Goal: Task Accomplishment & Management: Complete application form

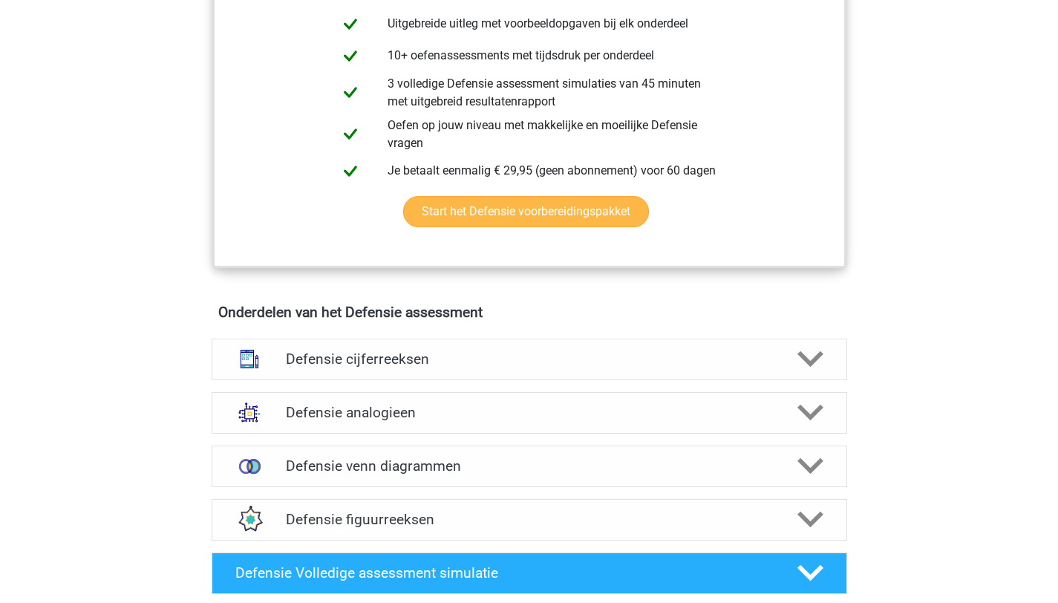
scroll to position [820, 0]
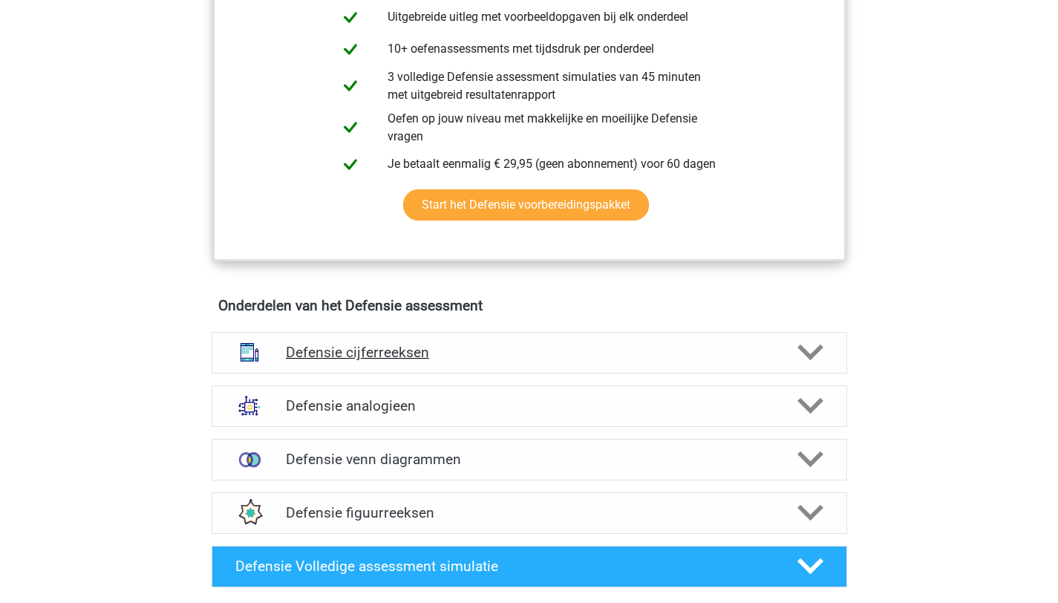
click at [805, 351] on polygon at bounding box center [810, 352] width 26 height 16
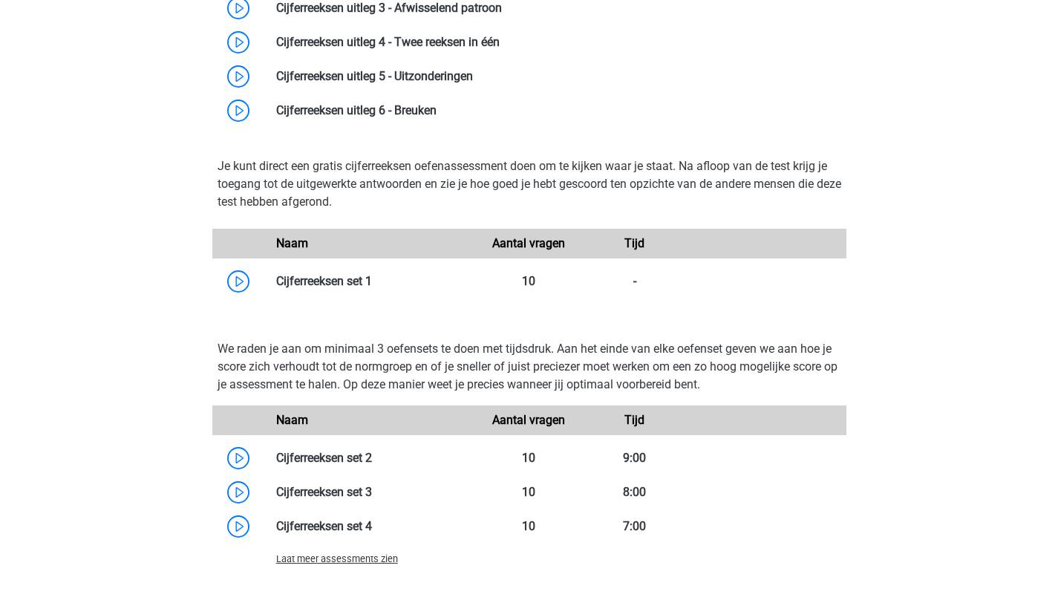
scroll to position [1423, 0]
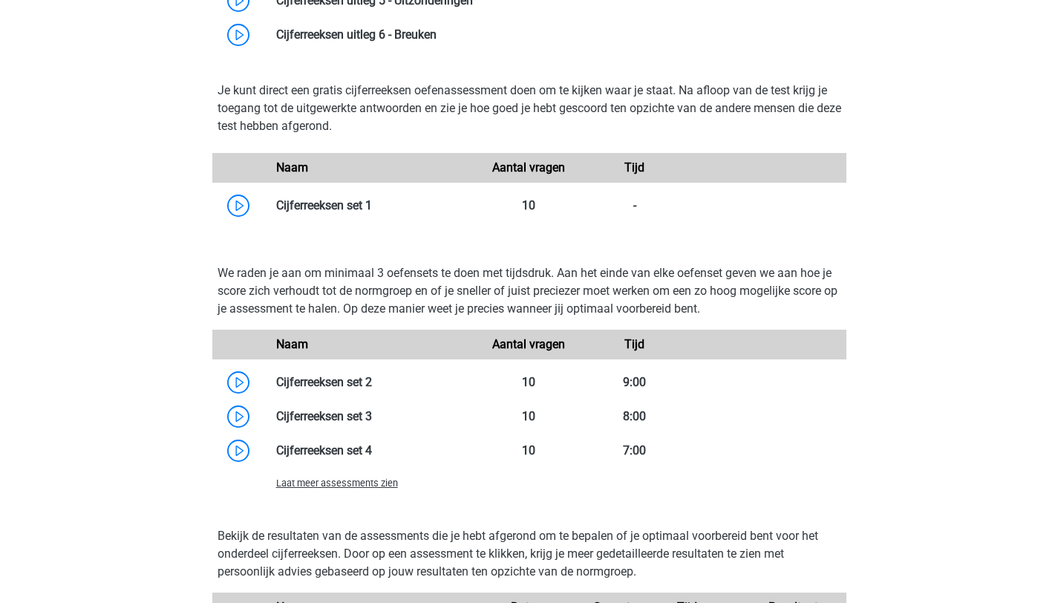
click at [385, 483] on span "Laat meer assessments zien" at bounding box center [337, 482] width 122 height 11
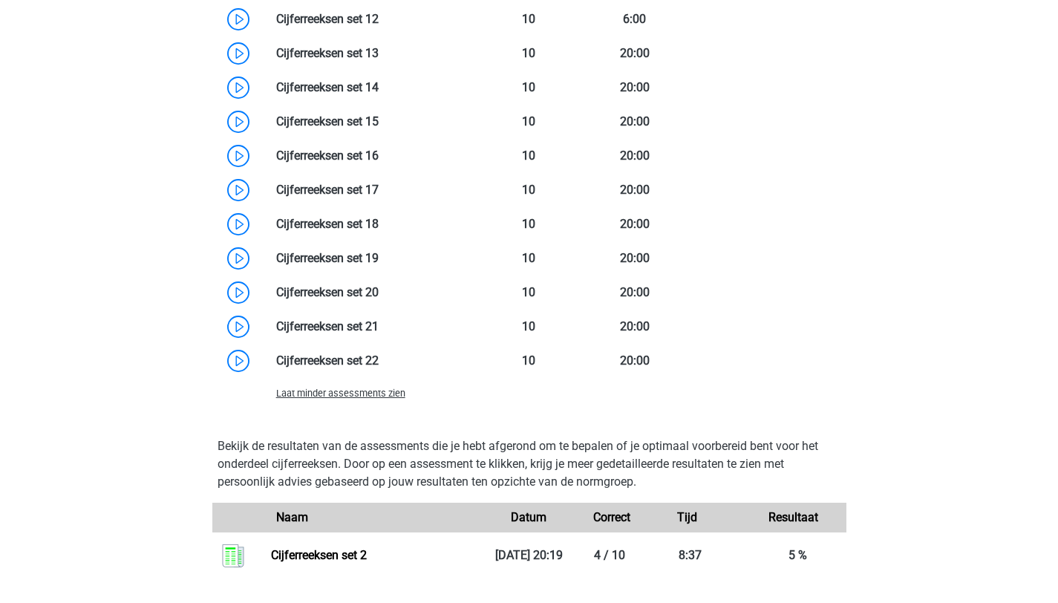
scroll to position [2160, 0]
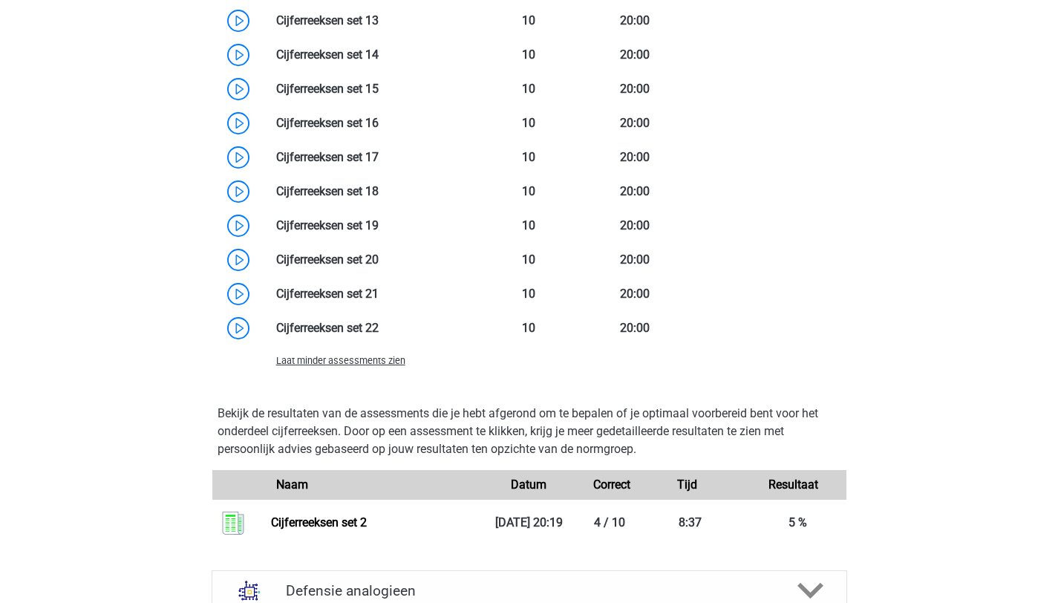
click at [377, 373] on div "Laat minder assessments zien" at bounding box center [529, 360] width 634 height 30
click at [382, 364] on span "Laat minder assessments zien" at bounding box center [340, 360] width 129 height 11
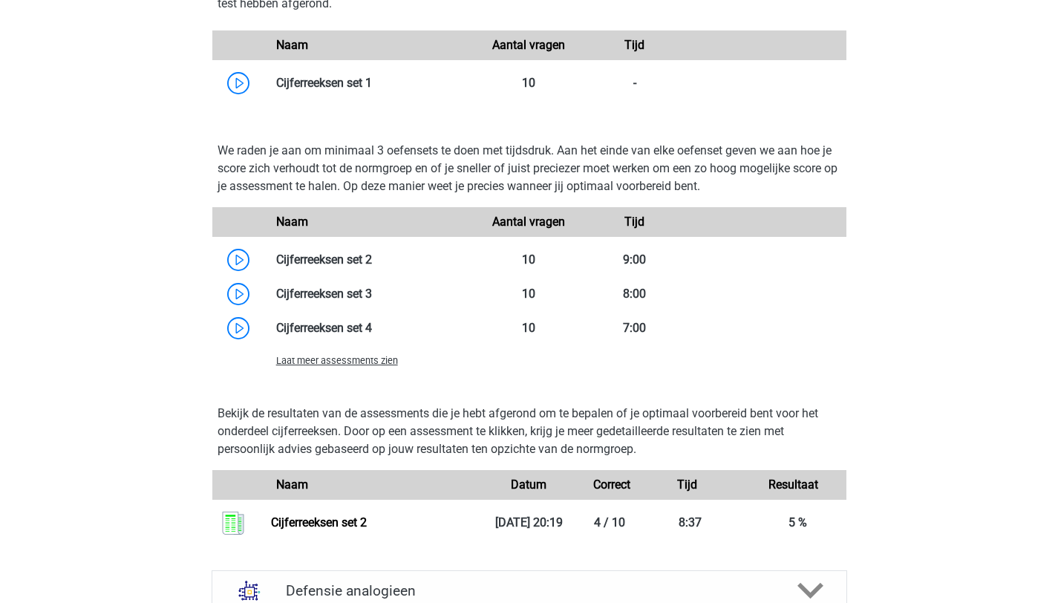
click at [376, 362] on span "Laat meer assessments zien" at bounding box center [337, 360] width 122 height 11
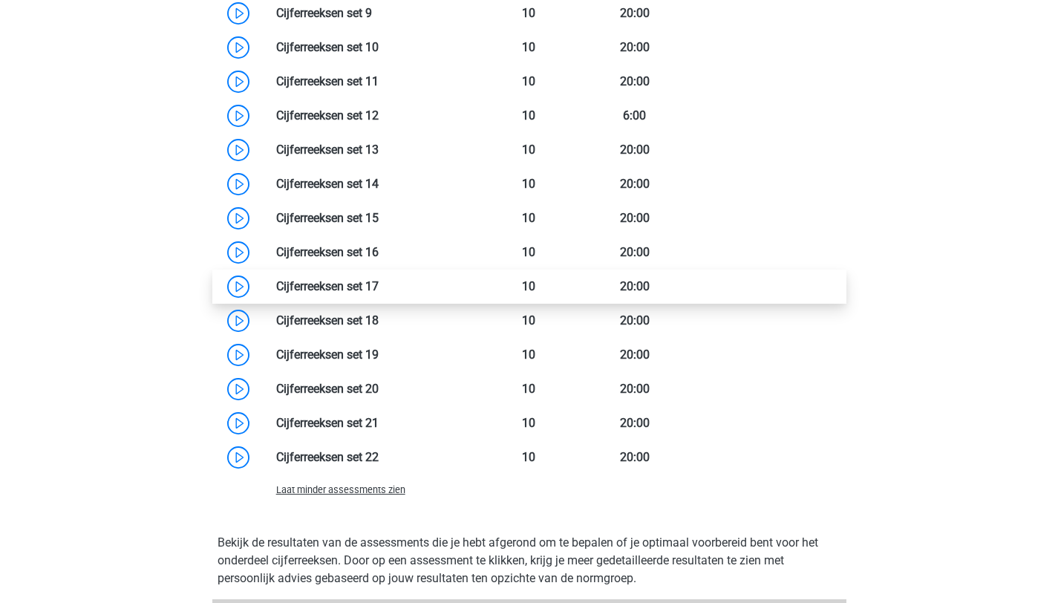
scroll to position [2007, 0]
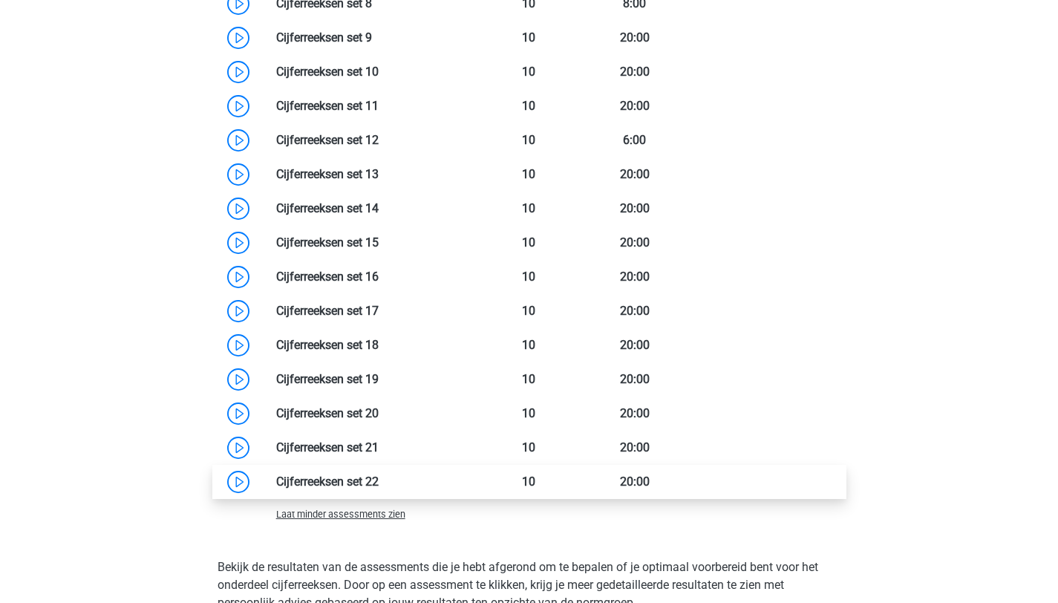
click at [379, 481] on link at bounding box center [379, 481] width 0 height 14
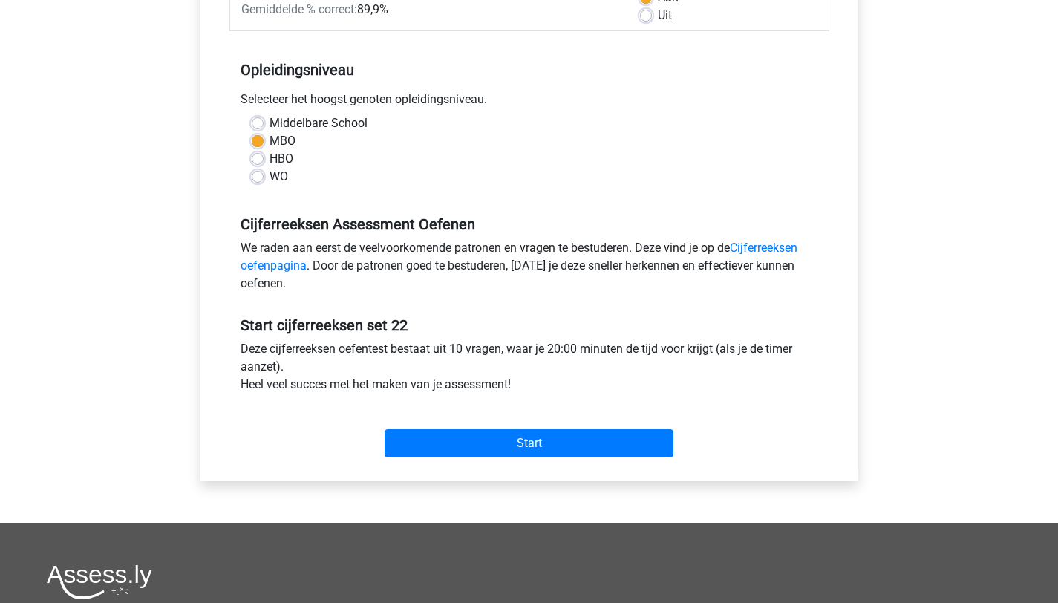
scroll to position [259, 0]
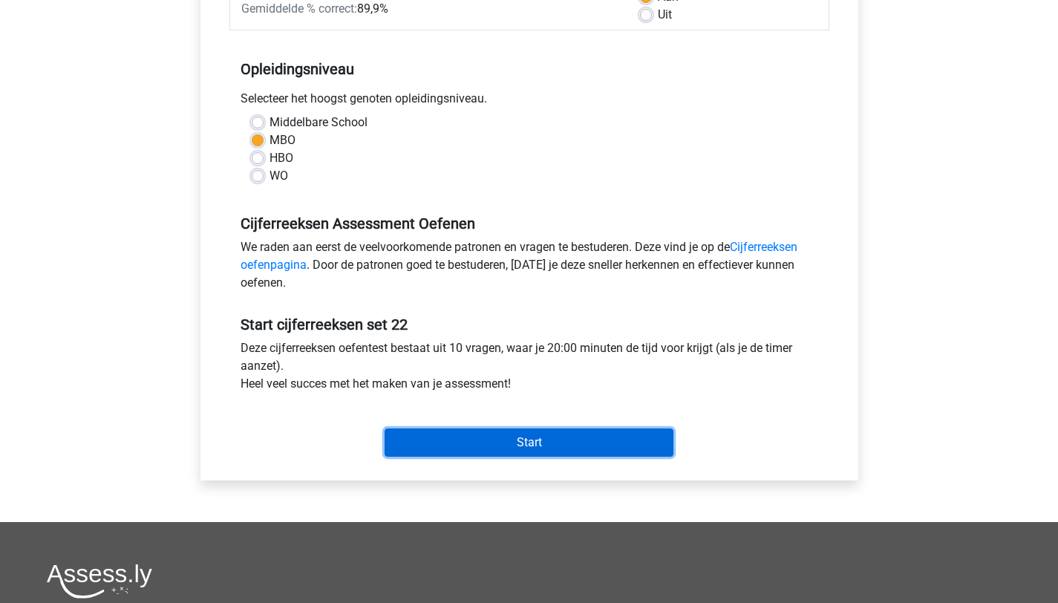
click at [535, 444] on input "Start" at bounding box center [529, 442] width 289 height 28
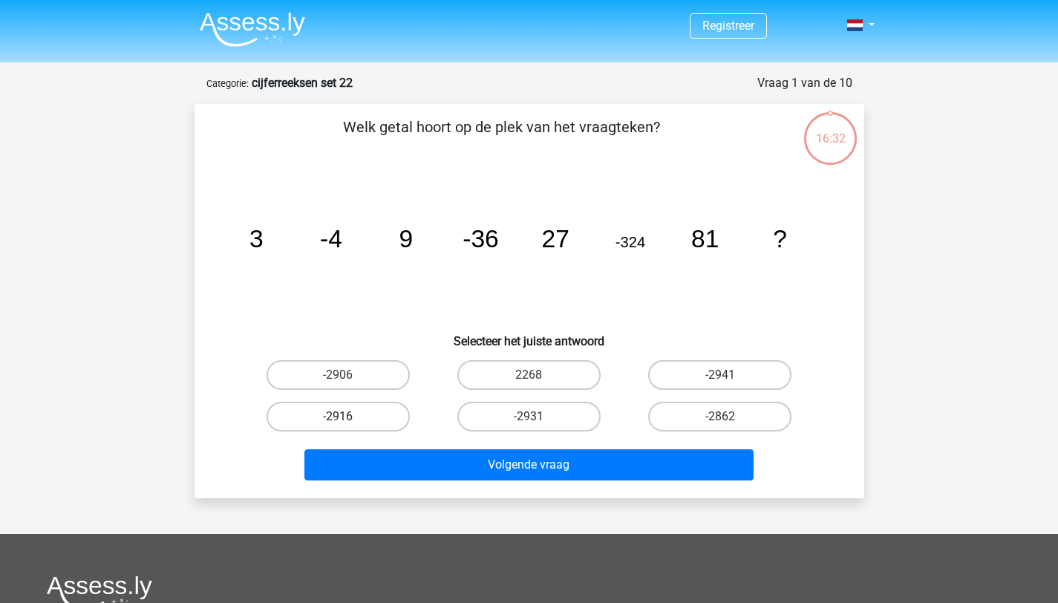
click at [353, 416] on label "-2916" at bounding box center [338, 417] width 143 height 30
click at [347, 416] on input "-2916" at bounding box center [343, 421] width 10 height 10
radio input "true"
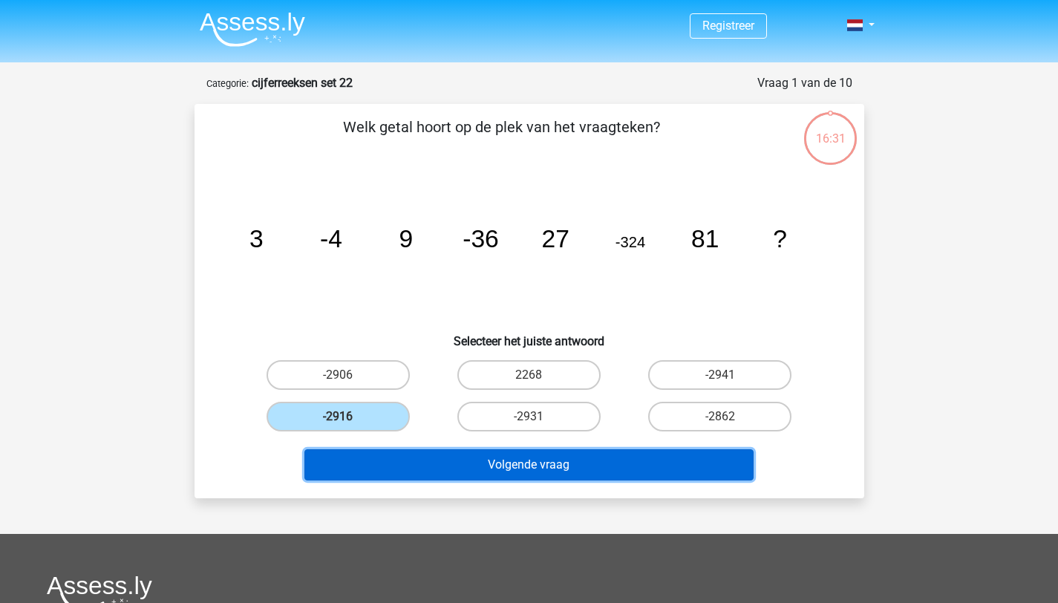
click at [437, 465] on button "Volgende vraag" at bounding box center [528, 464] width 449 height 31
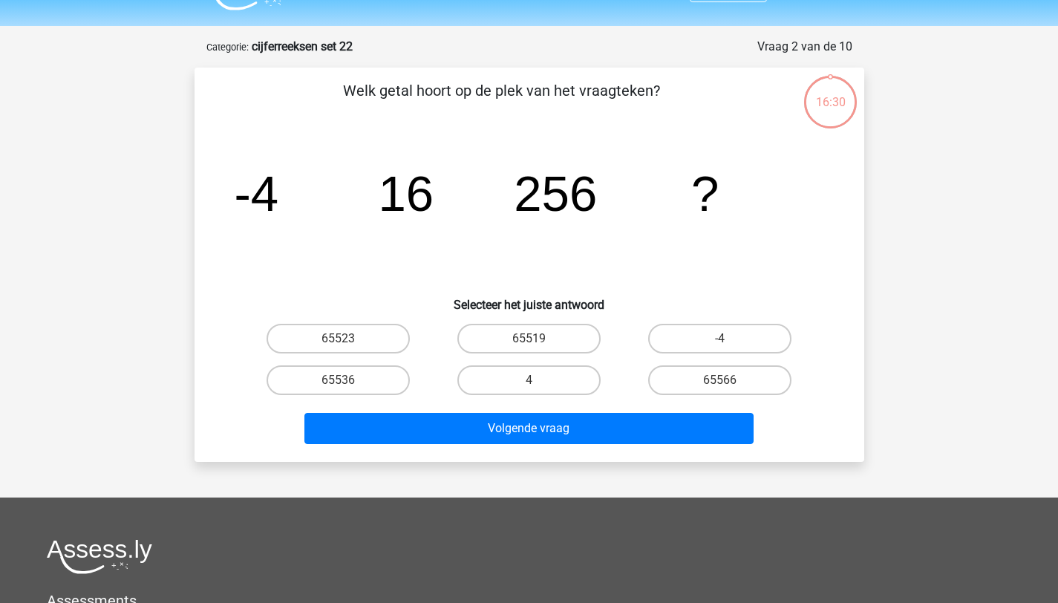
scroll to position [74, 0]
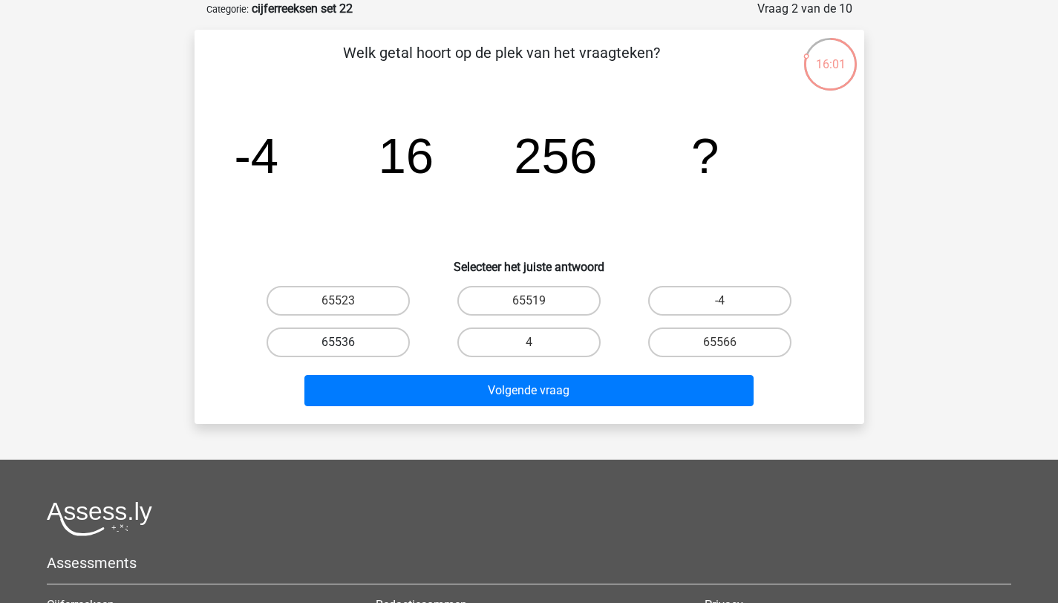
click at [380, 348] on label "65536" at bounding box center [338, 342] width 143 height 30
click at [347, 348] on input "65536" at bounding box center [343, 347] width 10 height 10
radio input "true"
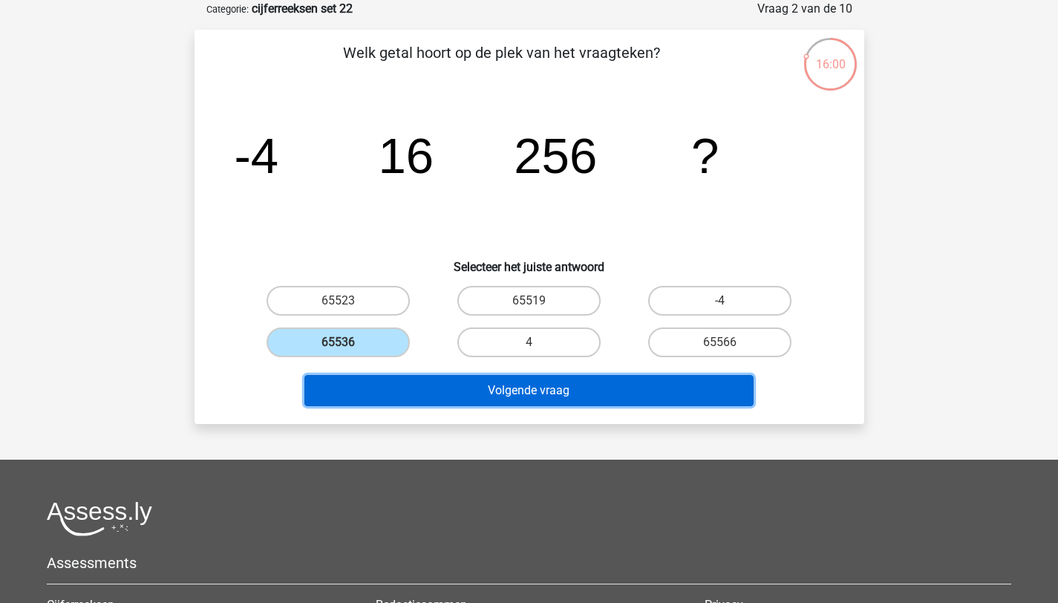
click at [428, 401] on button "Volgende vraag" at bounding box center [528, 390] width 449 height 31
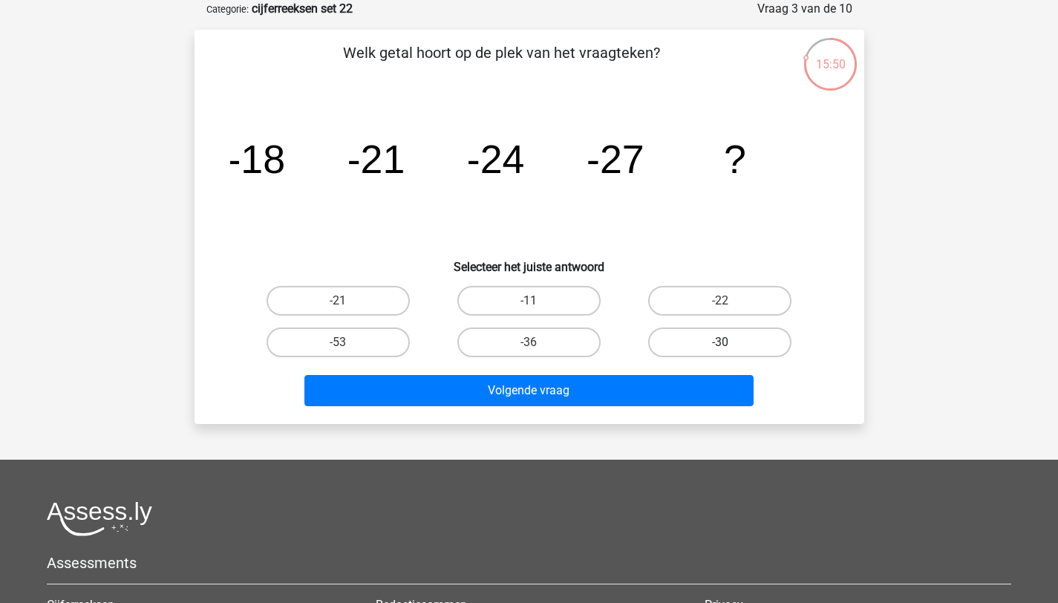
click at [756, 345] on label "-30" at bounding box center [719, 342] width 143 height 30
click at [730, 345] on input "-30" at bounding box center [725, 347] width 10 height 10
radio input "true"
click at [649, 418] on div "Welk getal hoort op de plek van het vraagteken? image/svg+xml -18 -21 -24 -27 ?…" at bounding box center [530, 227] width 670 height 394
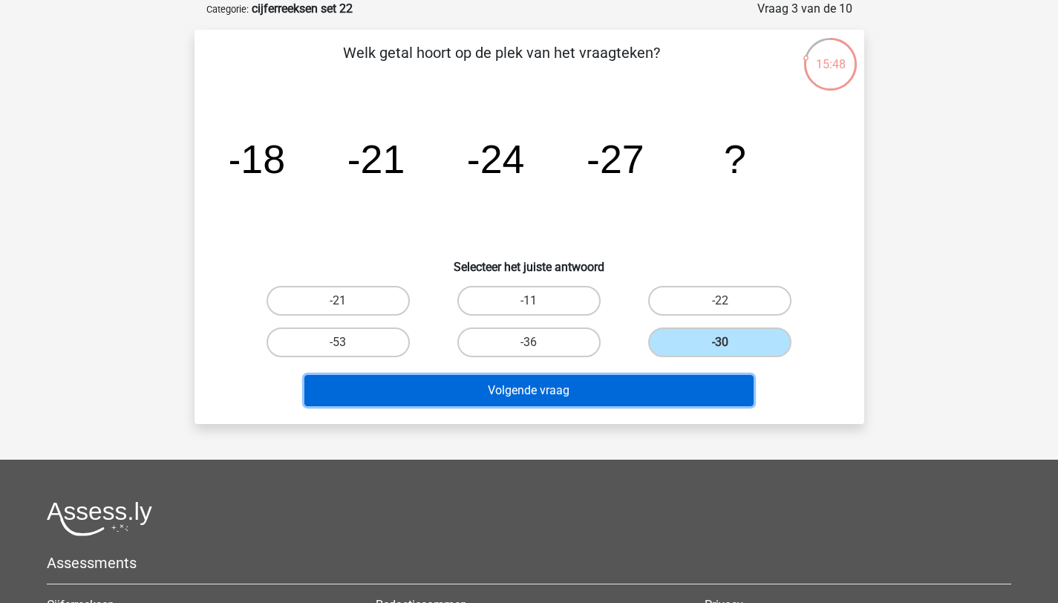
click at [623, 397] on button "Volgende vraag" at bounding box center [528, 390] width 449 height 31
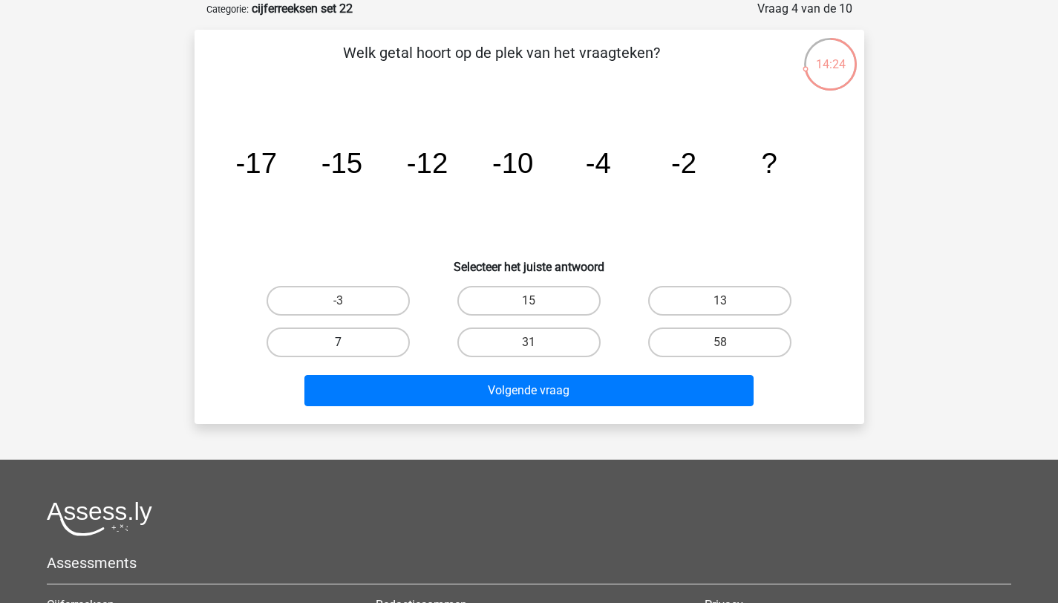
click at [379, 344] on label "7" at bounding box center [338, 342] width 143 height 30
click at [347, 344] on input "7" at bounding box center [343, 347] width 10 height 10
radio input "true"
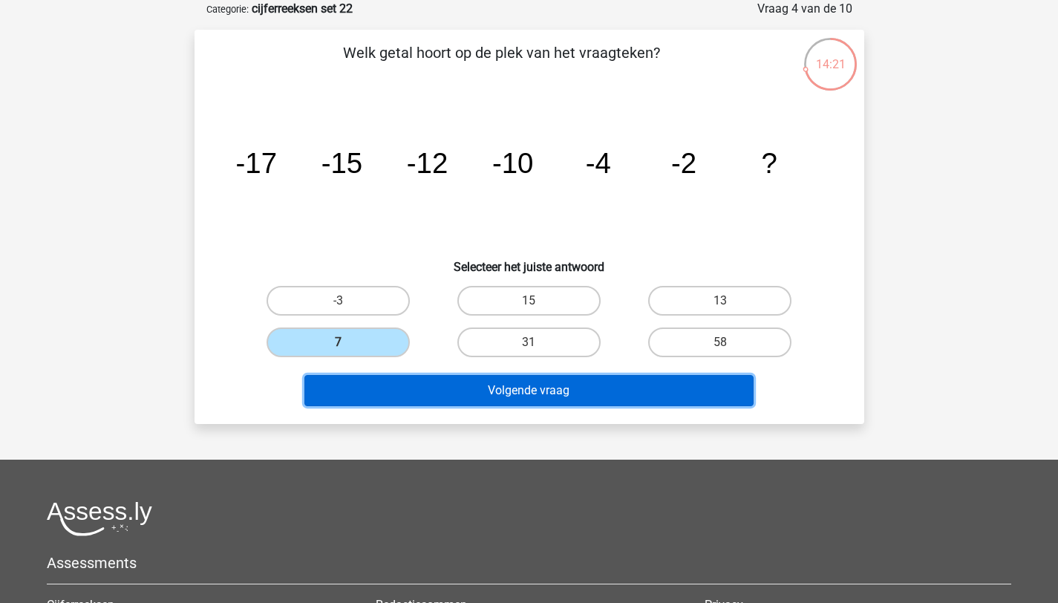
click at [522, 394] on button "Volgende vraag" at bounding box center [528, 390] width 449 height 31
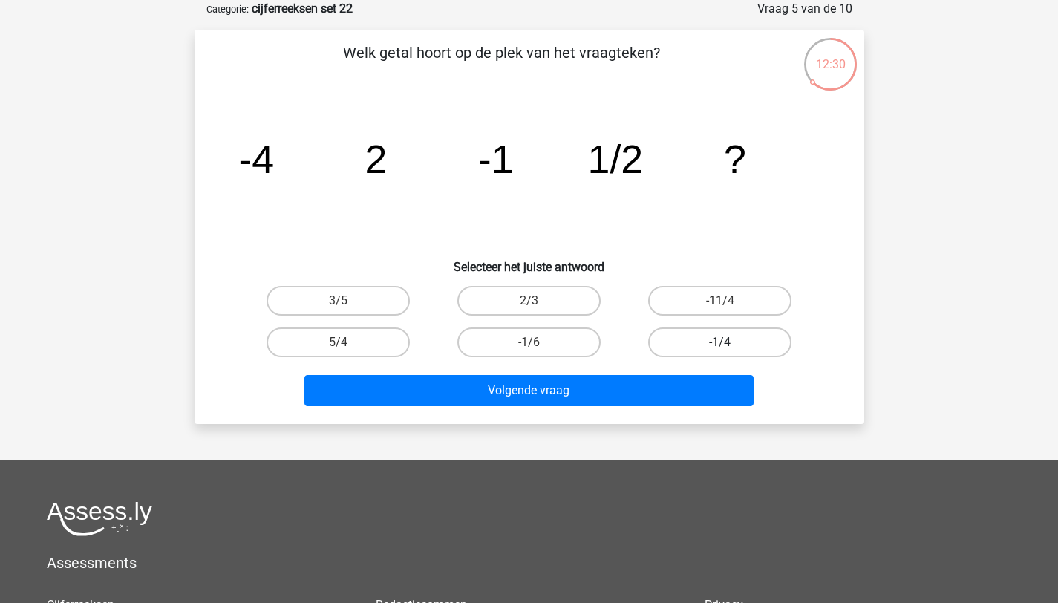
click at [696, 342] on label "-1/4" at bounding box center [719, 342] width 143 height 30
click at [720, 342] on input "-1/4" at bounding box center [725, 347] width 10 height 10
radio input "true"
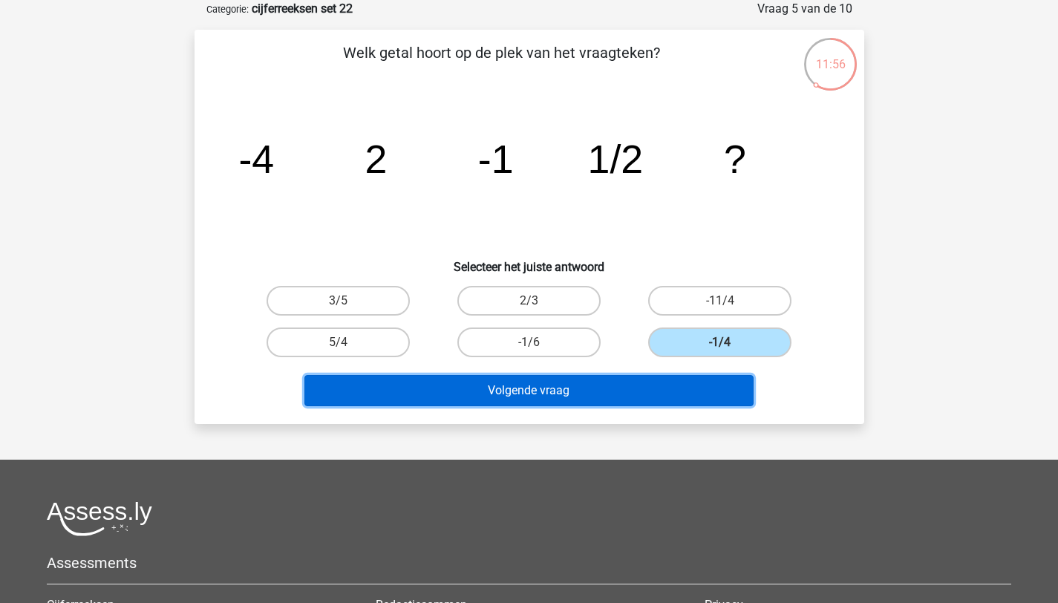
click at [543, 392] on button "Volgende vraag" at bounding box center [528, 390] width 449 height 31
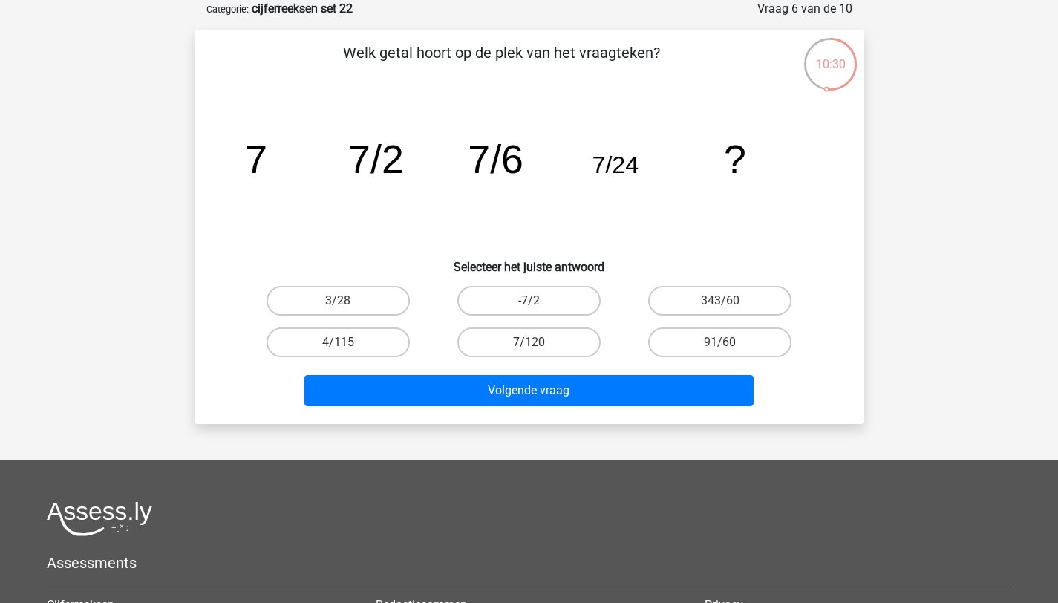
click at [532, 321] on div "7/120" at bounding box center [529, 342] width 191 height 42
click at [582, 333] on label "7/120" at bounding box center [528, 342] width 143 height 30
click at [538, 342] on input "7/120" at bounding box center [534, 347] width 10 height 10
radio input "true"
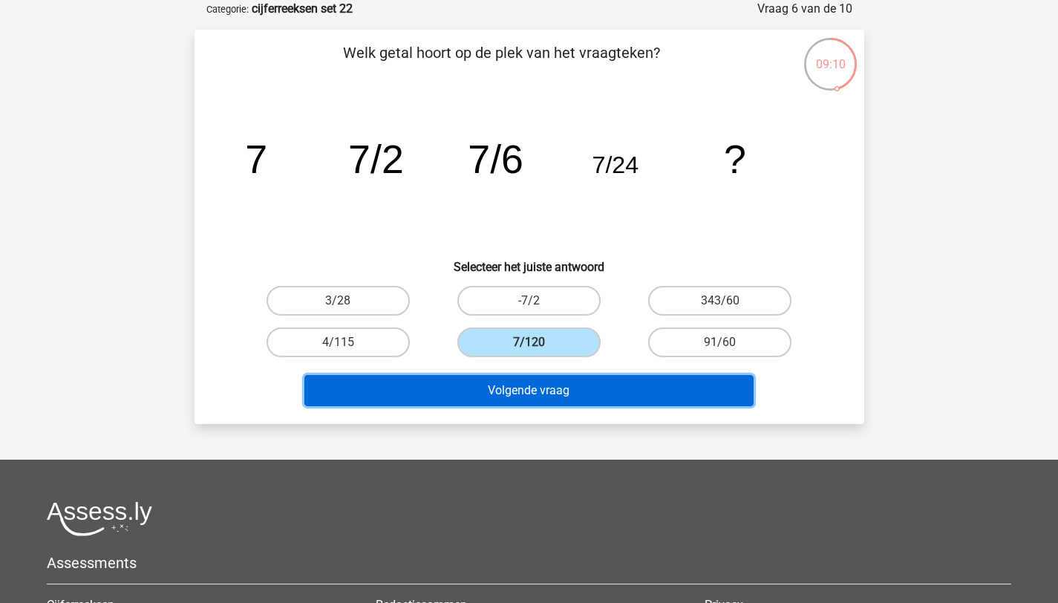
click at [577, 389] on button "Volgende vraag" at bounding box center [528, 390] width 449 height 31
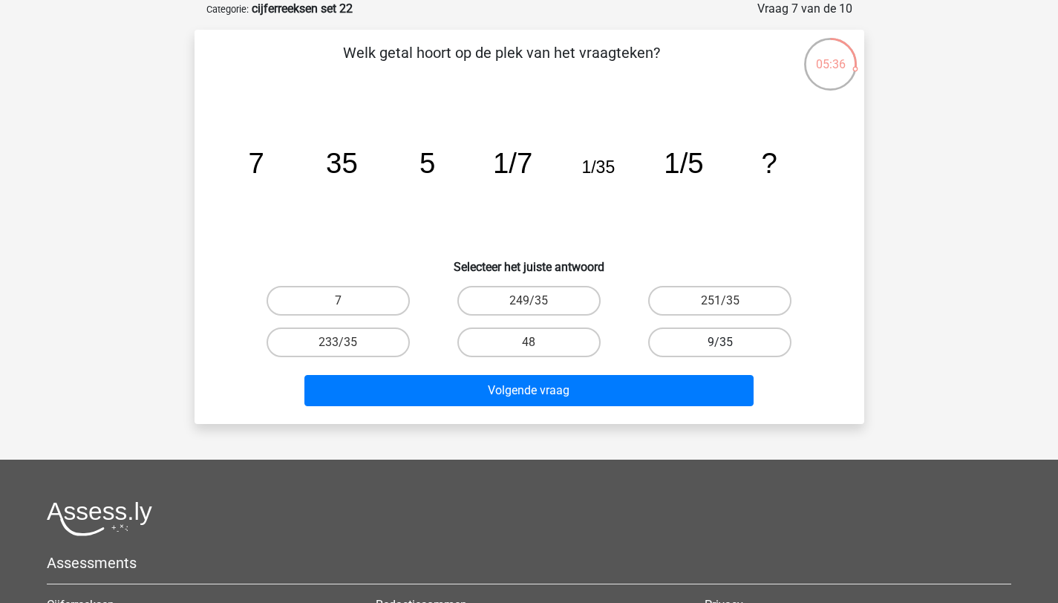
click at [748, 353] on label "9/35" at bounding box center [719, 342] width 143 height 30
click at [730, 352] on input "9/35" at bounding box center [725, 347] width 10 height 10
radio input "true"
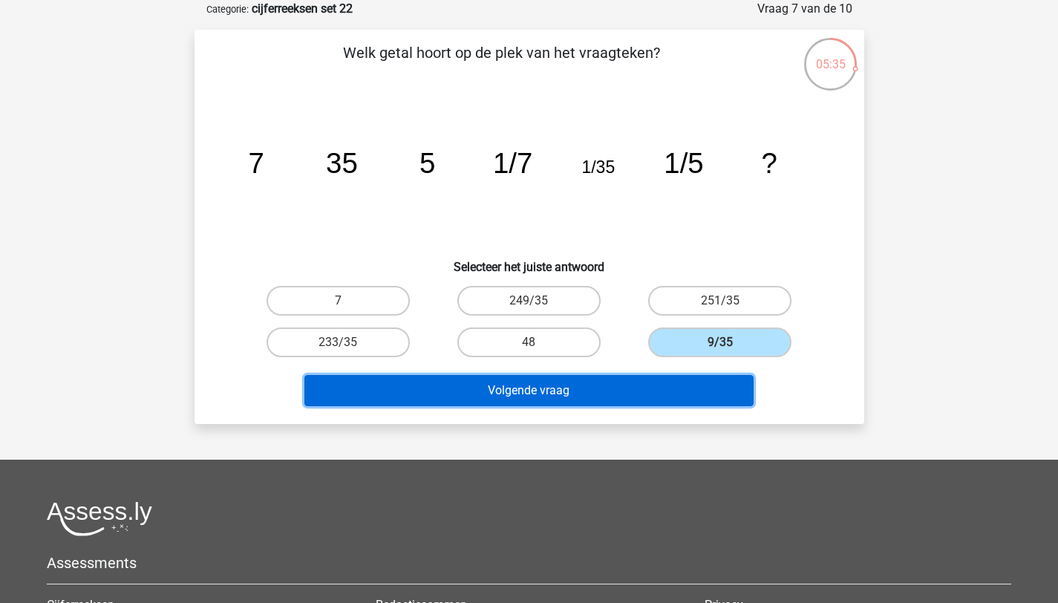
drag, startPoint x: 581, startPoint y: 400, endPoint x: 587, endPoint y: 394, distance: 7.9
click at [585, 396] on button "Volgende vraag" at bounding box center [528, 390] width 449 height 31
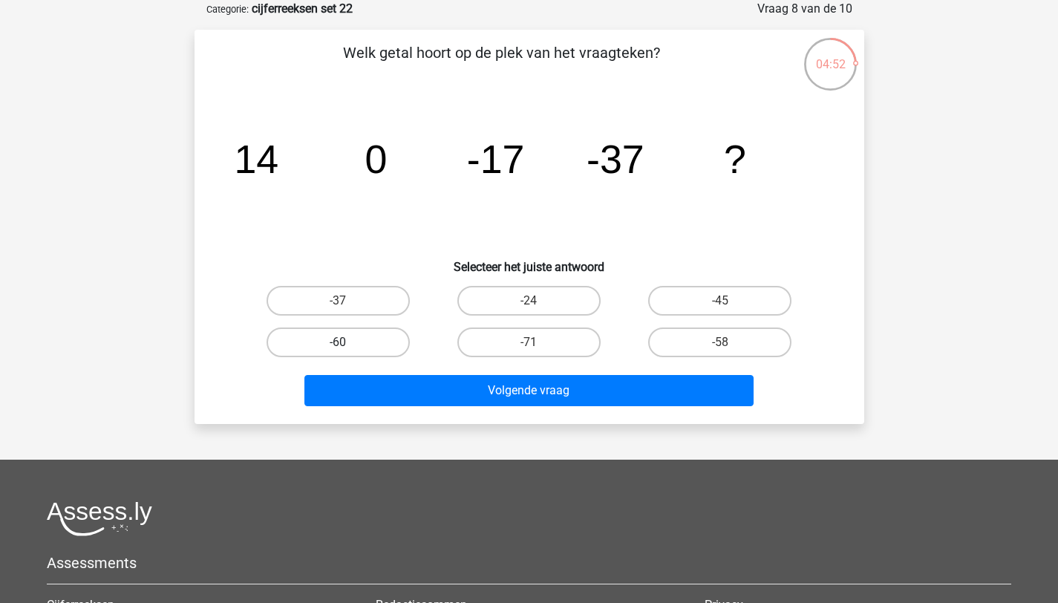
click at [393, 340] on label "-60" at bounding box center [338, 342] width 143 height 30
click at [347, 342] on input "-60" at bounding box center [343, 347] width 10 height 10
radio input "true"
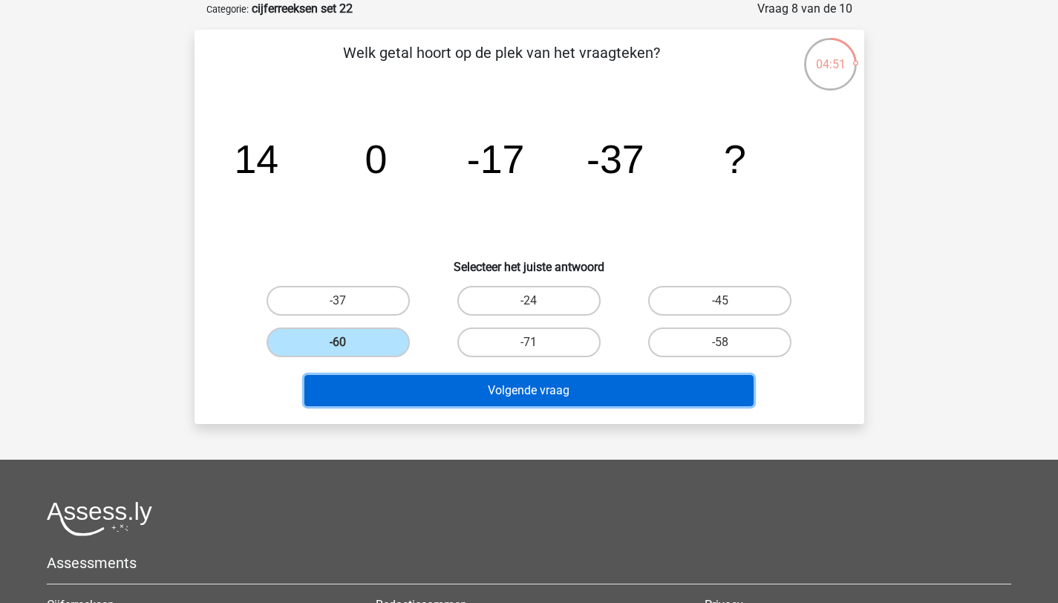
click at [511, 392] on button "Volgende vraag" at bounding box center [528, 390] width 449 height 31
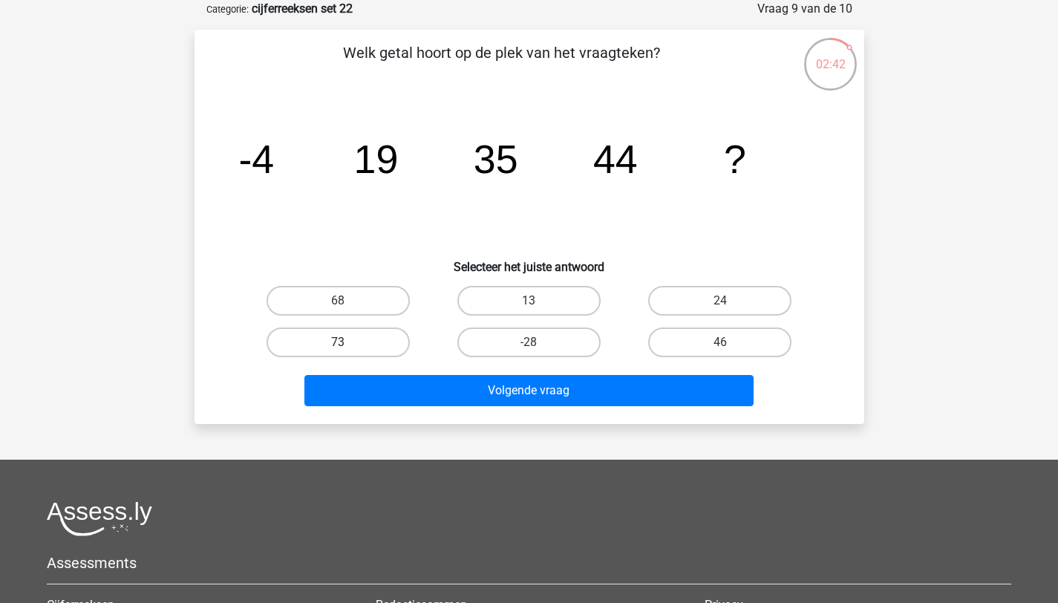
click at [370, 346] on label "73" at bounding box center [338, 342] width 143 height 30
click at [347, 346] on input "73" at bounding box center [343, 347] width 10 height 10
radio input "true"
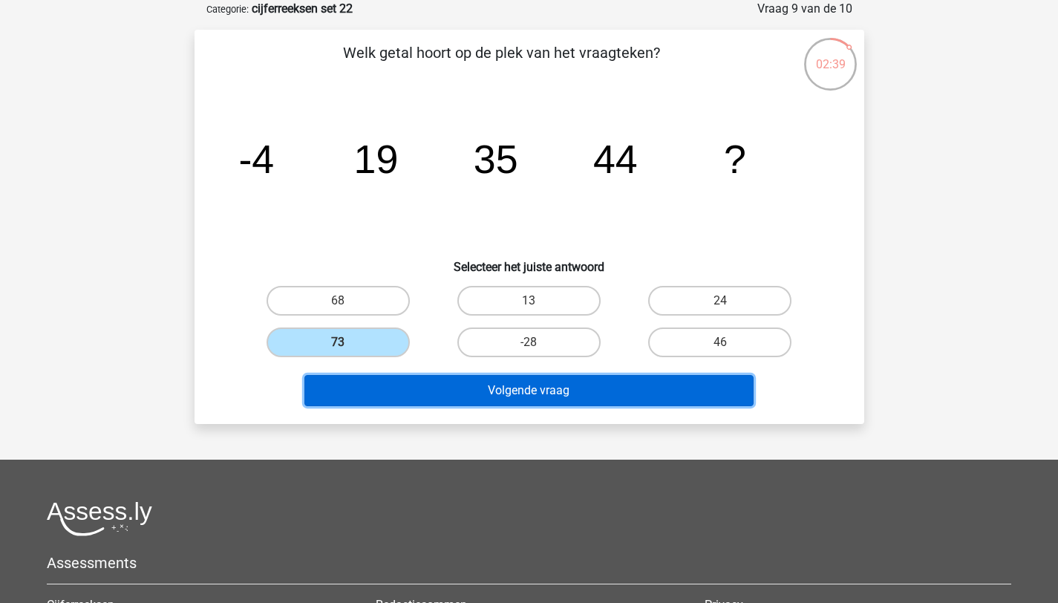
click at [530, 401] on button "Volgende vraag" at bounding box center [528, 390] width 449 height 31
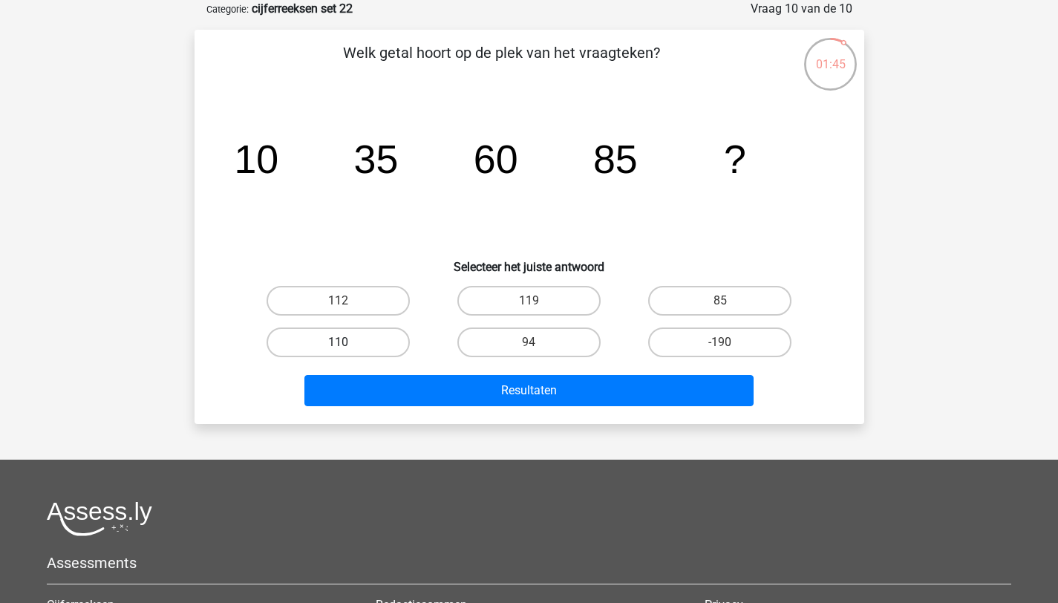
click at [334, 353] on label "110" at bounding box center [338, 342] width 143 height 30
click at [338, 352] on input "110" at bounding box center [343, 347] width 10 height 10
radio input "true"
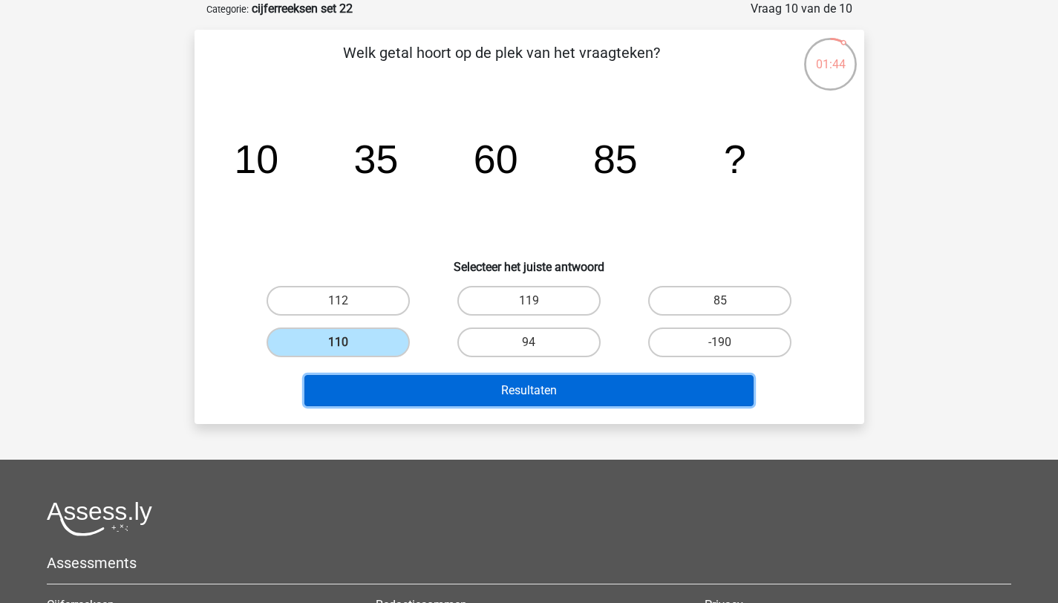
click at [465, 388] on button "Resultaten" at bounding box center [528, 390] width 449 height 31
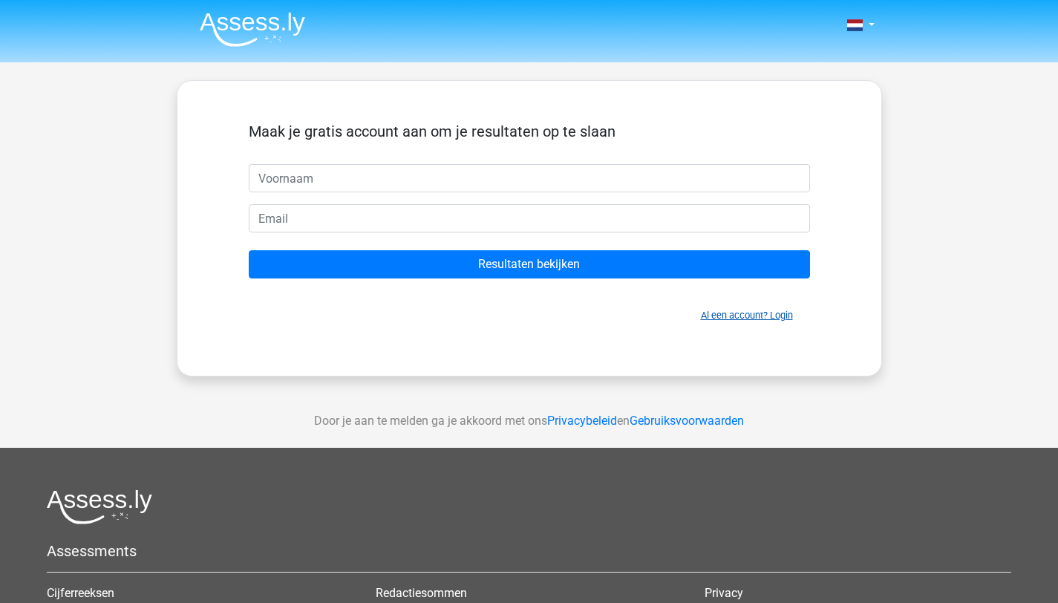
click at [745, 316] on link "Al een account? Login" at bounding box center [747, 315] width 92 height 11
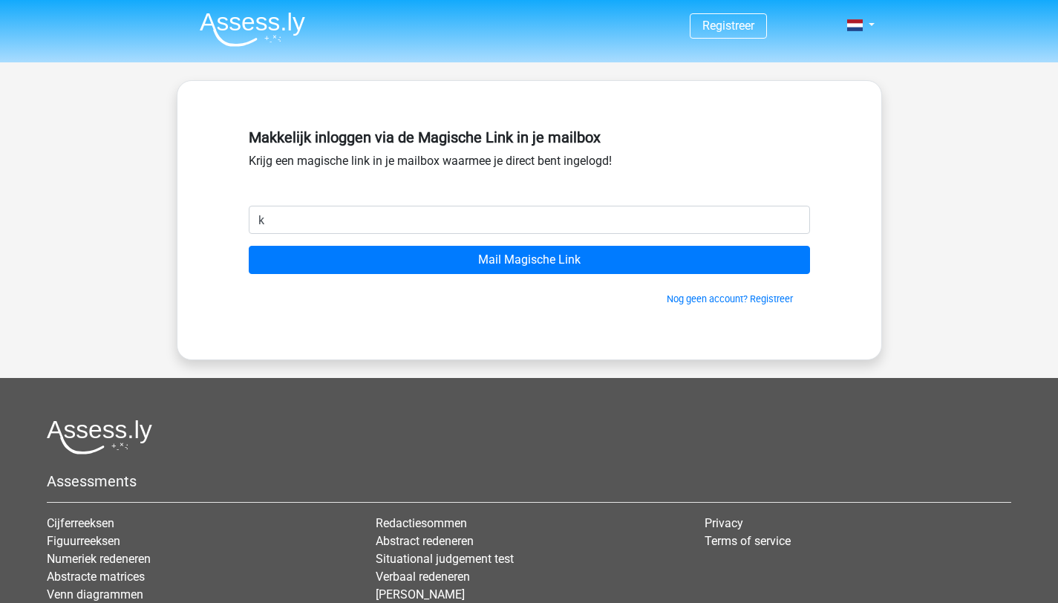
type input "kirstenelings@gmail.com"
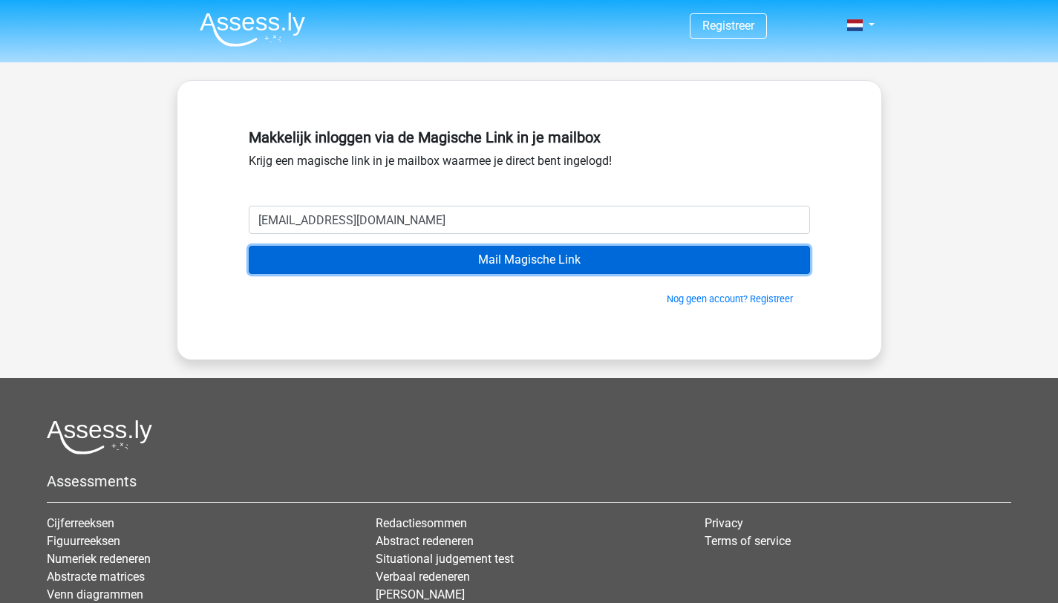
click at [394, 256] on input "Mail Magische Link" at bounding box center [529, 260] width 561 height 28
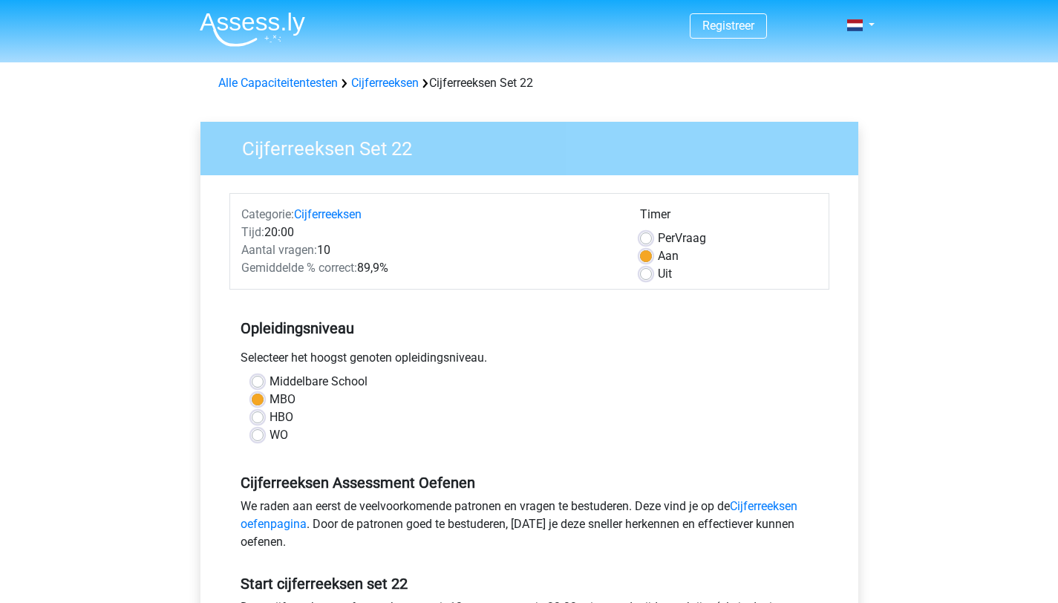
scroll to position [259, 0]
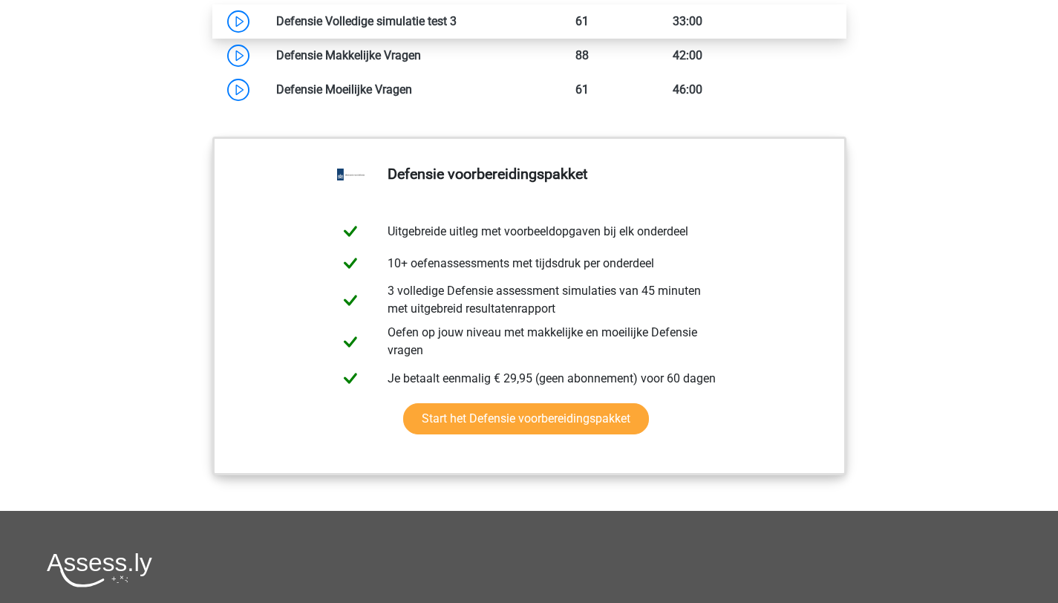
scroll to position [1460, 0]
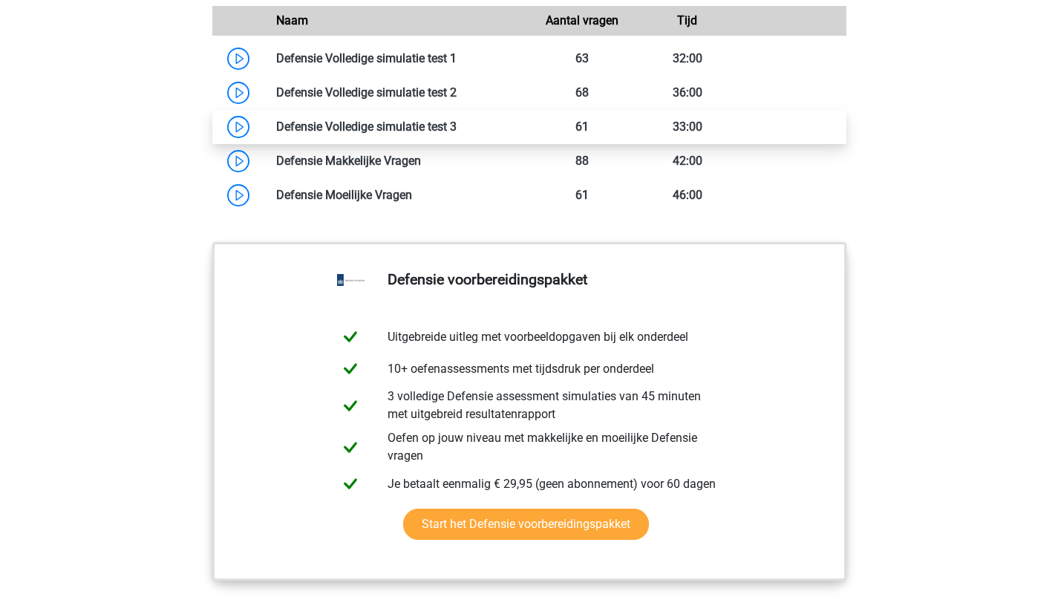
click at [457, 134] on link at bounding box center [457, 127] width 0 height 14
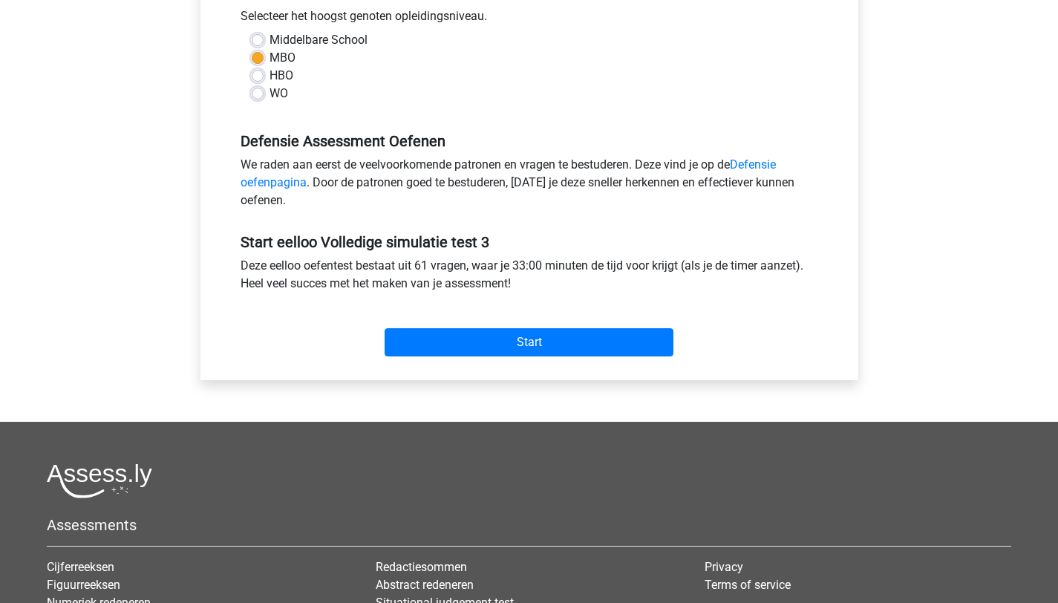
scroll to position [416, 0]
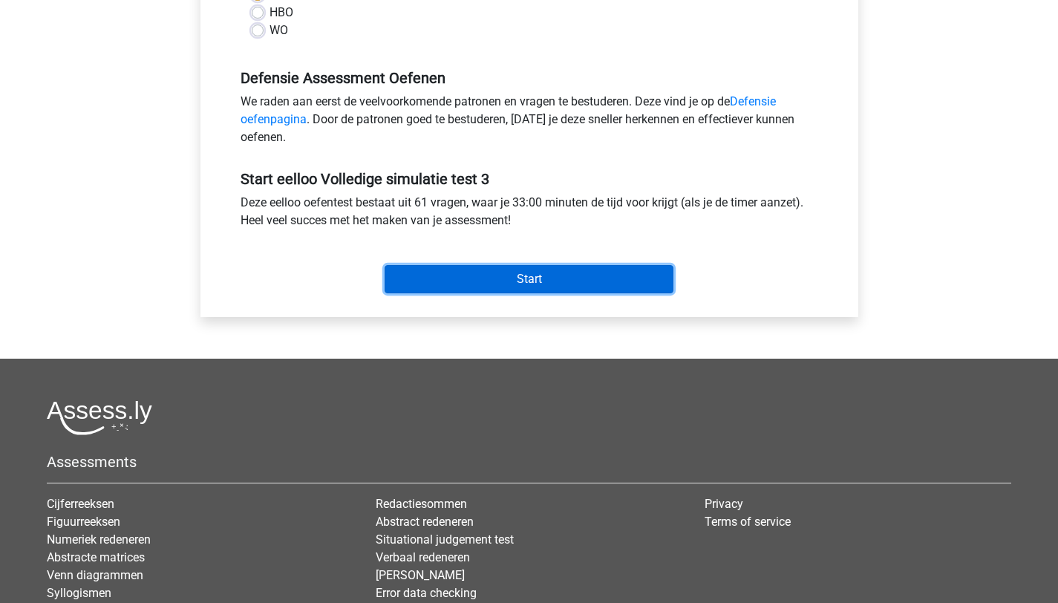
click at [465, 277] on input "Start" at bounding box center [529, 279] width 289 height 28
